Goal: Information Seeking & Learning: Learn about a topic

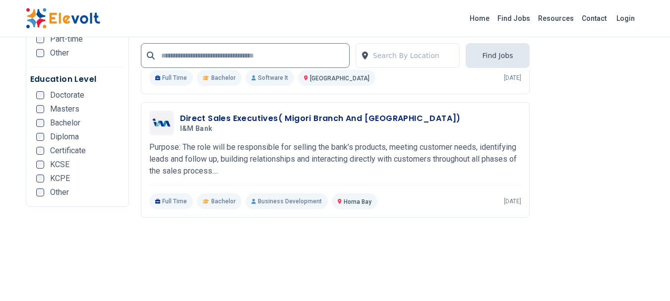
scroll to position [1945, 0]
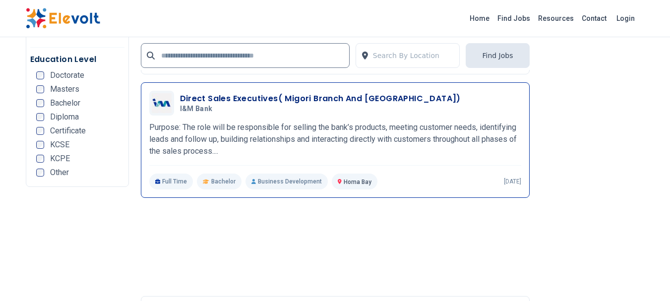
click at [289, 109] on h5 "I&M Bank" at bounding box center [318, 109] width 277 height 9
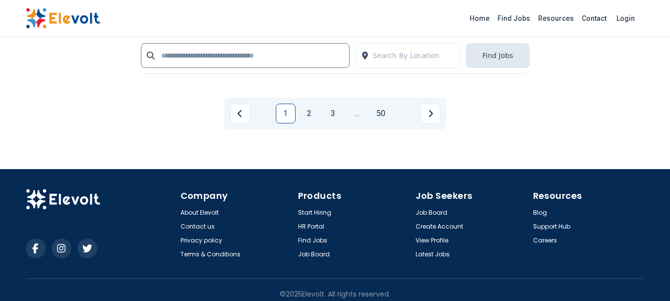
scroll to position [2290, 0]
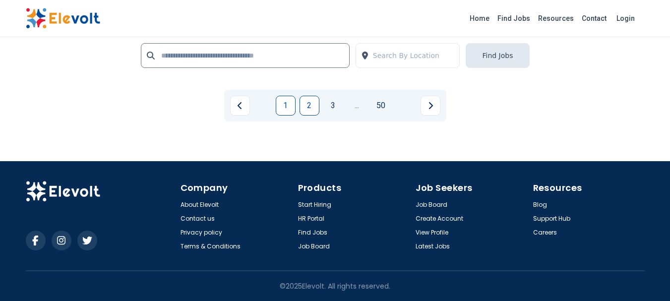
click at [314, 97] on link "2" at bounding box center [310, 106] width 20 height 20
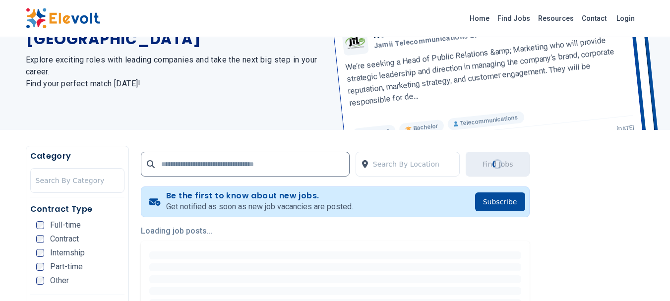
scroll to position [0, 0]
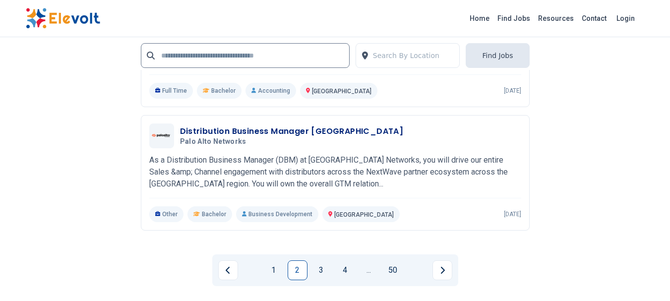
scroll to position [2220, 0]
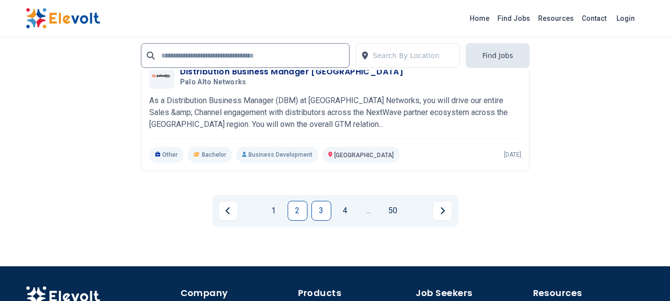
click at [315, 201] on link "3" at bounding box center [322, 211] width 20 height 20
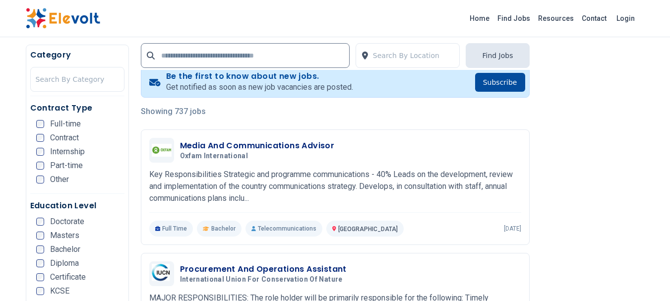
scroll to position [218, 0]
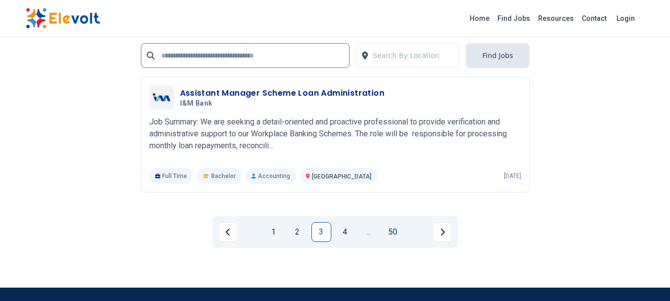
scroll to position [2262, 0]
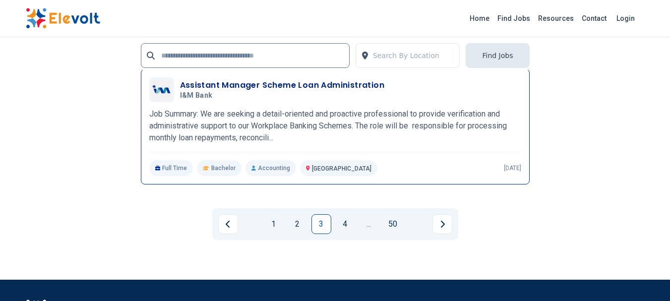
click at [207, 138] on p "Job Summary: We are seeking a detail-oriented and proactive professional to pro…" at bounding box center [335, 126] width 372 height 36
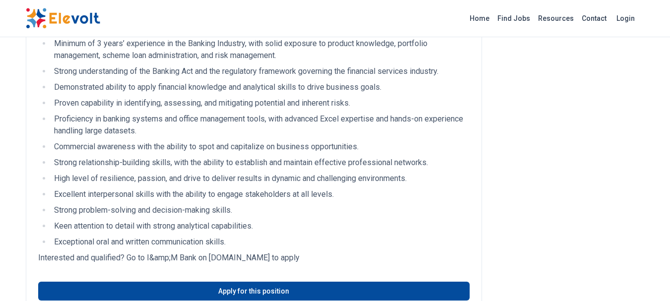
scroll to position [754, 0]
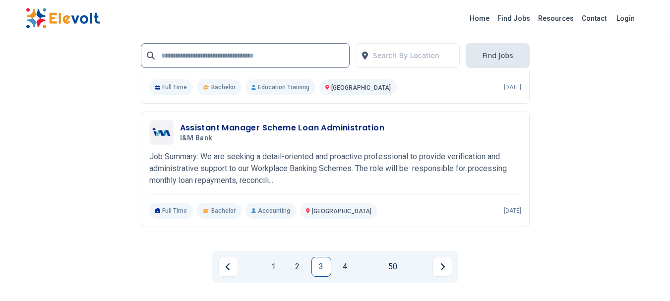
scroll to position [2262, 0]
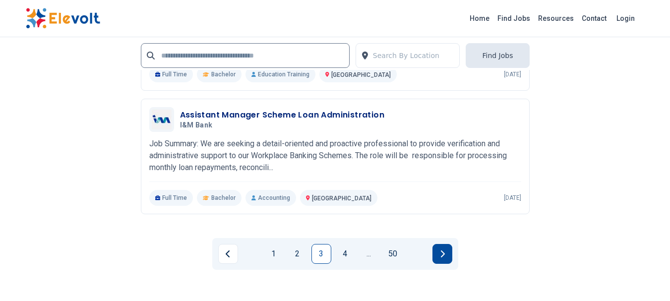
click at [440, 261] on button "Next page" at bounding box center [443, 254] width 20 height 20
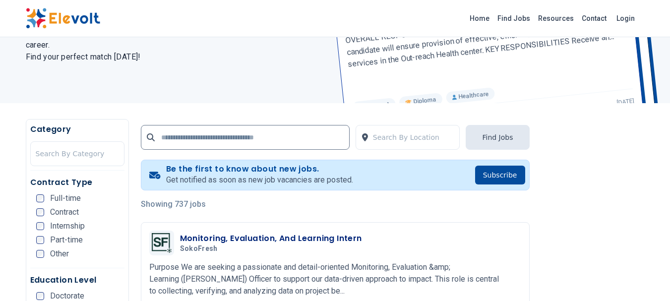
scroll to position [198, 0]
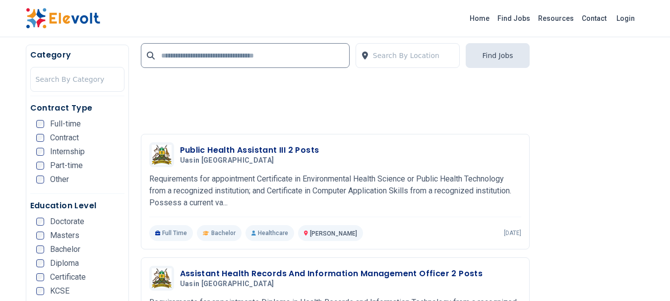
scroll to position [873, 0]
